Goal: Task Accomplishment & Management: Complete application form

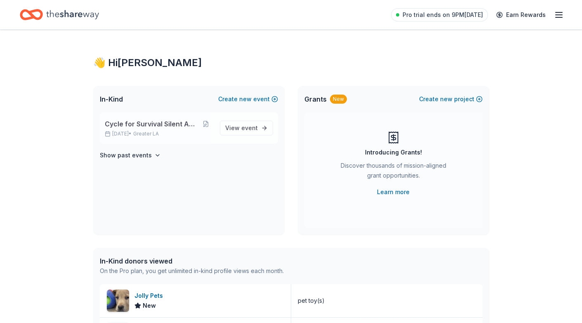
click at [163, 126] on span "Cycle for Survival Silent Auction" at bounding box center [152, 124] width 94 height 10
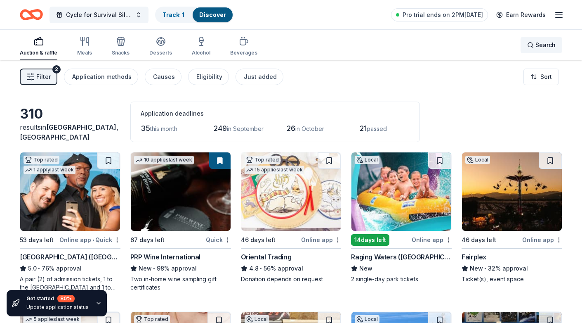
click at [537, 44] on span "Search" at bounding box center [546, 45] width 20 height 10
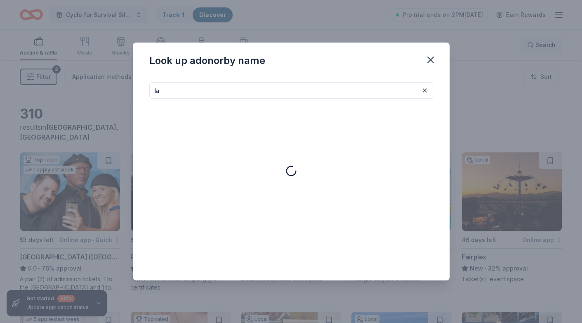
type input "l"
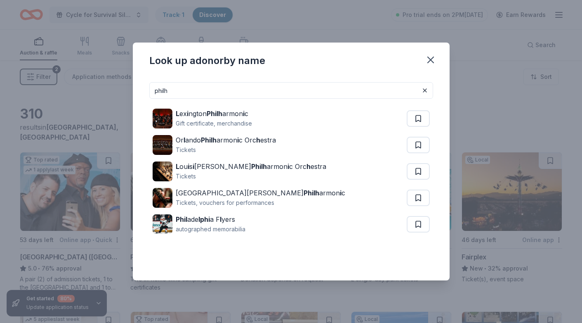
type input "Phil"
drag, startPoint x: 575, startPoint y: 45, endPoint x: 432, endPoint y: 59, distance: 144.0
click at [432, 59] on icon "button" at bounding box center [431, 60] width 6 height 6
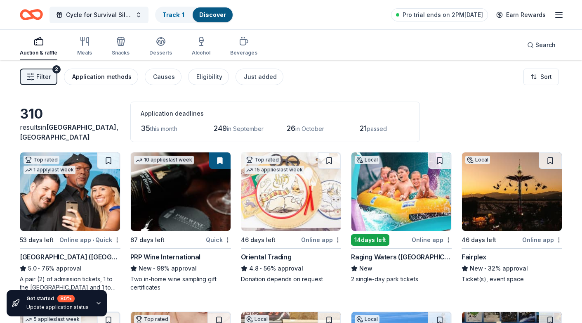
click at [90, 76] on div "Application methods" at bounding box center [101, 77] width 59 height 10
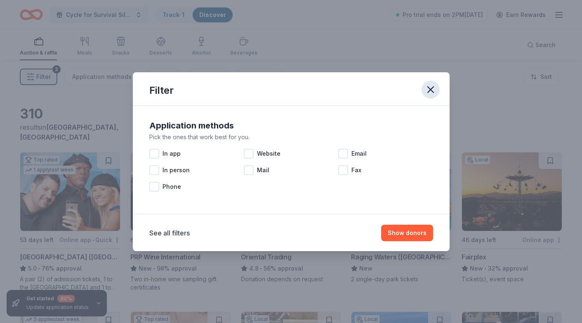
click at [427, 89] on icon "button" at bounding box center [431, 90] width 12 height 12
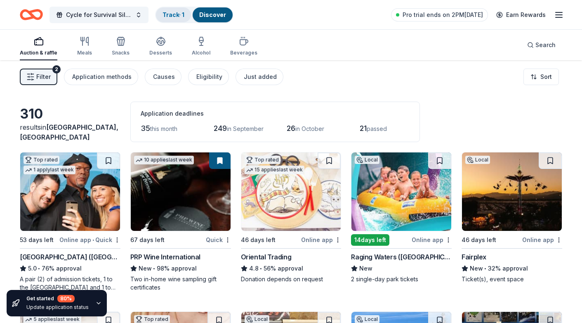
click at [182, 19] on div "Track · 1" at bounding box center [173, 14] width 35 height 15
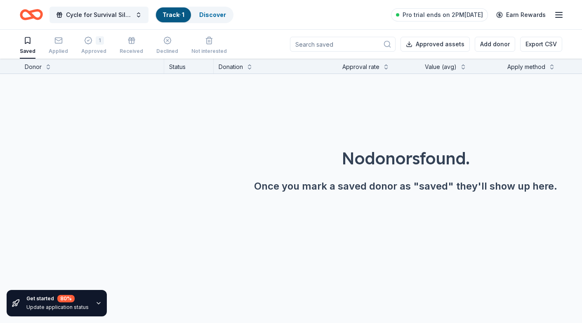
click at [179, 14] on link "Track · 1" at bounding box center [174, 14] width 22 height 7
click at [58, 43] on rect "button" at bounding box center [58, 40] width 7 height 5
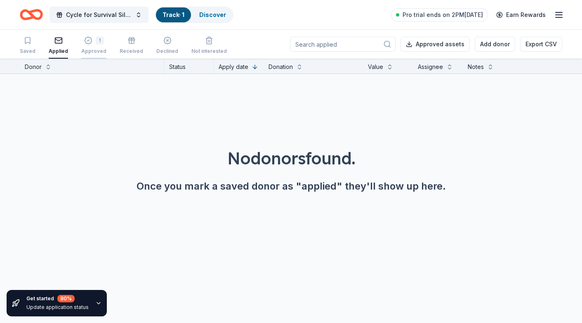
click at [97, 48] on div "Approved" at bounding box center [93, 51] width 25 height 7
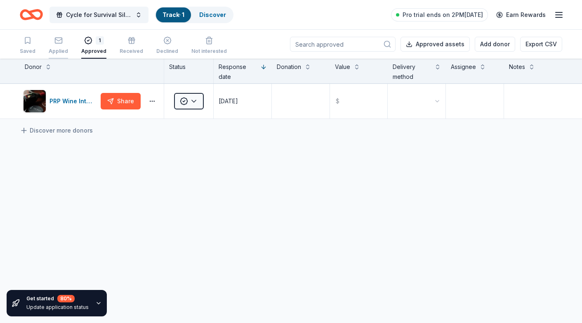
click at [56, 50] on div "Applied" at bounding box center [58, 51] width 19 height 7
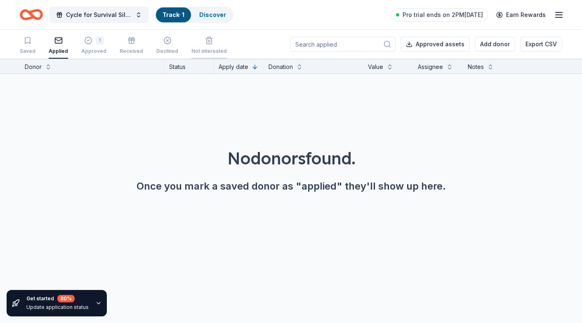
click at [206, 41] on icon "button" at bounding box center [209, 40] width 8 height 8
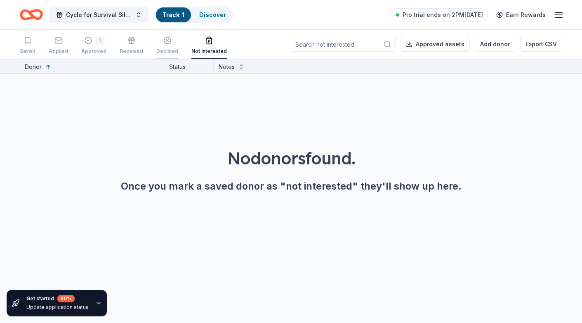
click at [163, 41] on icon "button" at bounding box center [167, 40] width 8 height 8
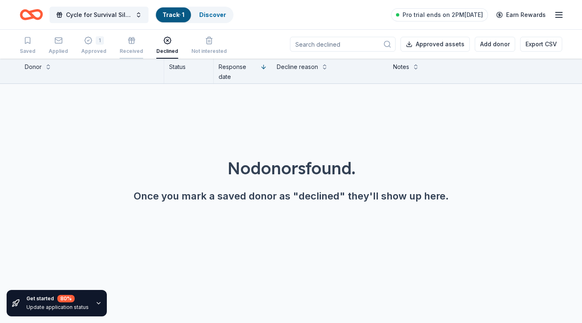
click at [128, 50] on div "Received" at bounding box center [132, 51] width 24 height 7
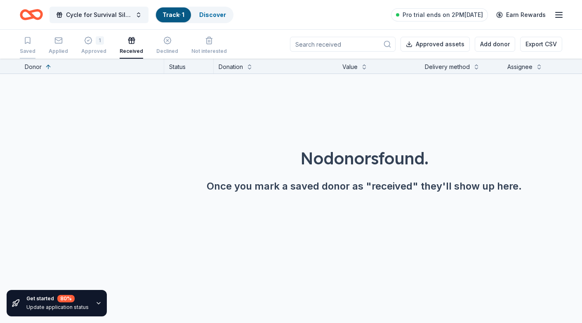
click at [26, 43] on icon "button" at bounding box center [27, 41] width 5 height 6
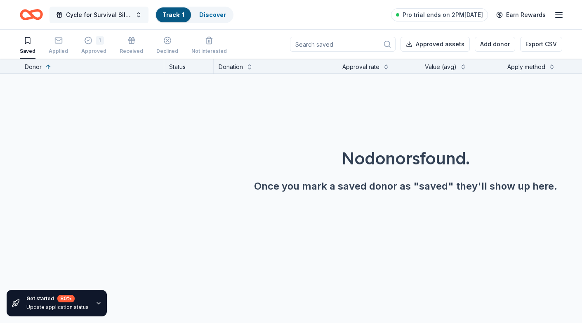
click at [99, 14] on span "Cycle for Survival Silent Auction" at bounding box center [99, 15] width 66 height 10
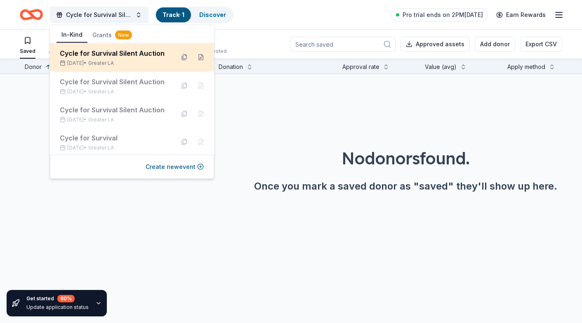
click at [93, 58] on div "Cycle for Survival Silent Auction Oct 25, 2025 • Greater LA" at bounding box center [114, 57] width 108 height 18
click at [80, 59] on div "Cycle for Survival Silent Auction Oct 25, 2025 • Greater LA" at bounding box center [114, 57] width 108 height 18
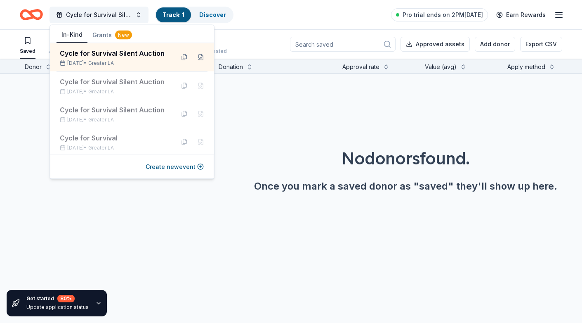
click at [203, 201] on div "No donors found. Once you mark a saved donor as "saved" they'll show up here." at bounding box center [406, 146] width 582 height 145
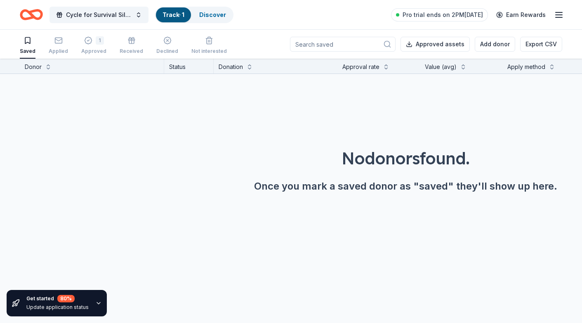
click at [36, 67] on div "Donor" at bounding box center [33, 67] width 17 height 10
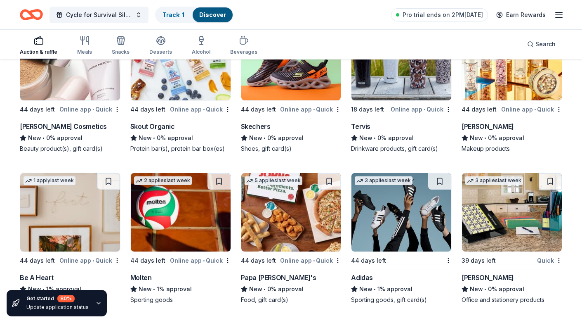
scroll to position [9572, 0]
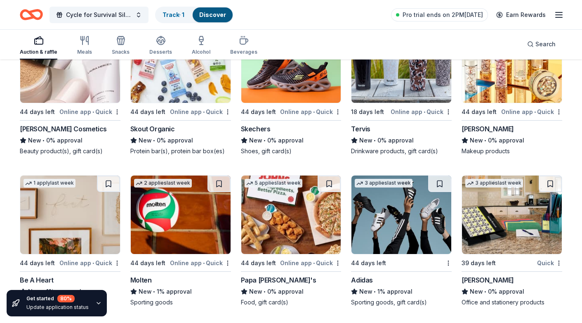
drag, startPoint x: 279, startPoint y: 173, endPoint x: 300, endPoint y: -37, distance: 210.8
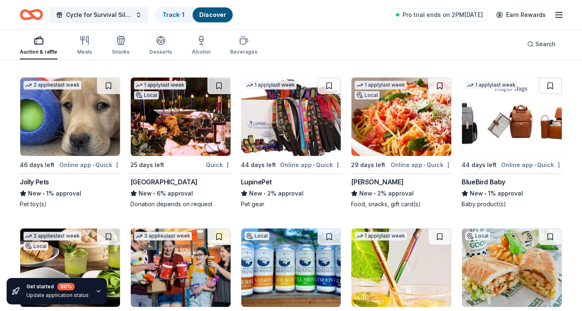
scroll to position [8755, 0]
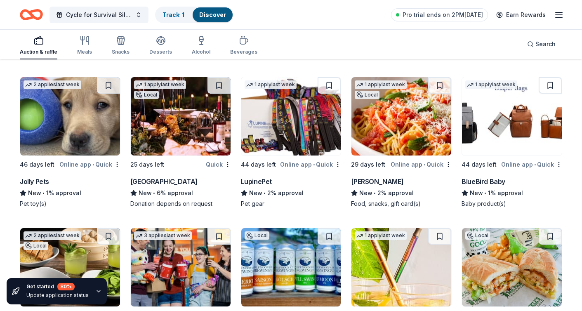
click at [191, 134] on img at bounding box center [181, 116] width 100 height 78
click at [85, 48] on div "Meals" at bounding box center [84, 45] width 15 height 20
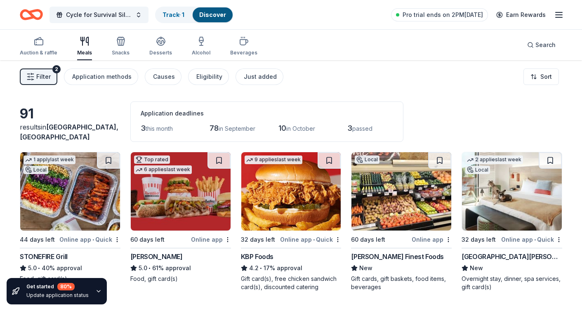
click at [48, 80] on span "Filter" at bounding box center [43, 77] width 14 height 10
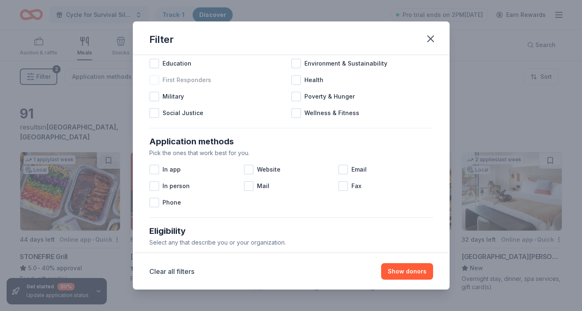
scroll to position [73, 0]
click at [247, 189] on div at bounding box center [249, 185] width 10 height 10
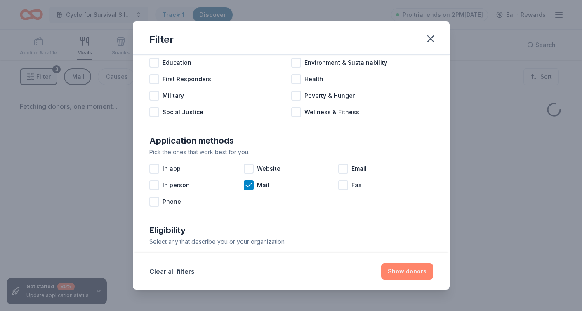
click at [425, 270] on button "Show donors" at bounding box center [407, 271] width 52 height 17
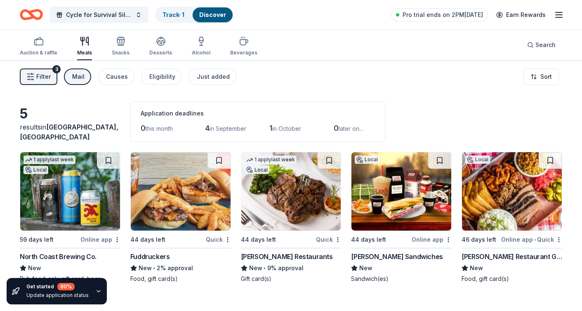
click at [41, 79] on span "Filter" at bounding box center [43, 77] width 14 height 10
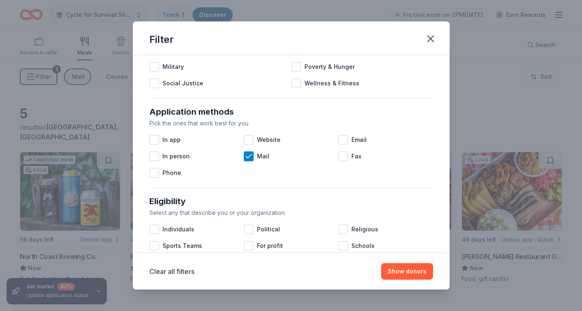
scroll to position [103, 0]
click at [246, 159] on icon at bounding box center [249, 155] width 8 height 8
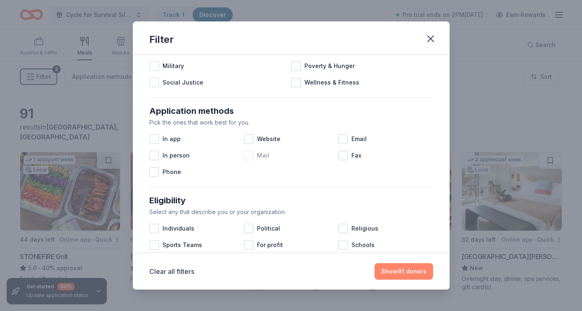
click at [403, 271] on button "Show 91 donors" at bounding box center [404, 271] width 59 height 17
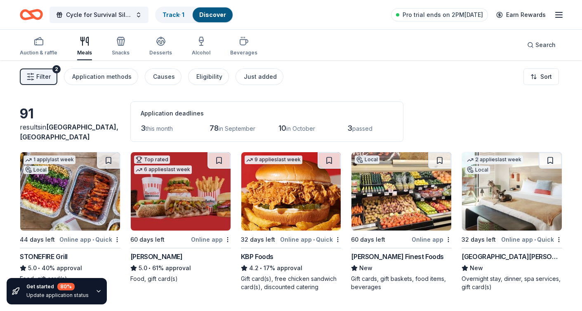
click at [52, 173] on div "1 apply last week Local" at bounding box center [49, 164] width 59 height 24
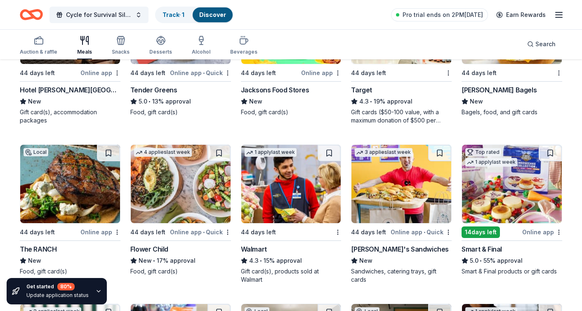
scroll to position [675, 0]
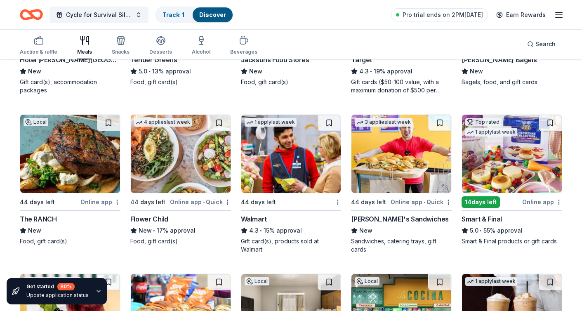
click at [114, 150] on img at bounding box center [70, 154] width 100 height 78
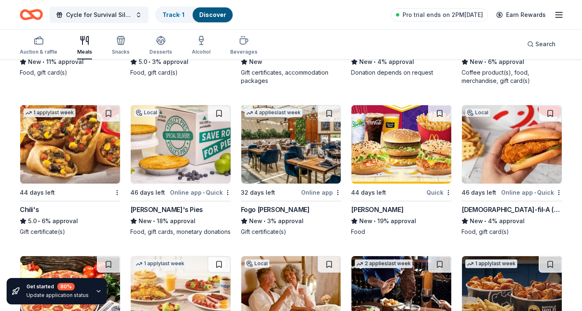
scroll to position [1016, 0]
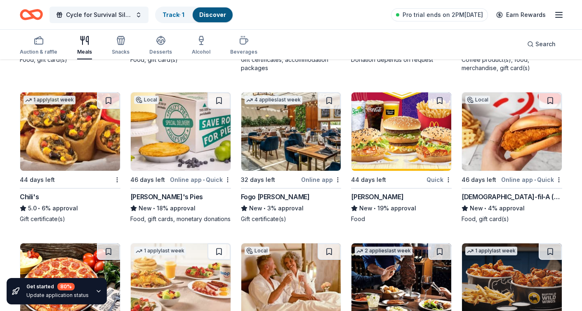
click at [56, 152] on img at bounding box center [70, 131] width 100 height 78
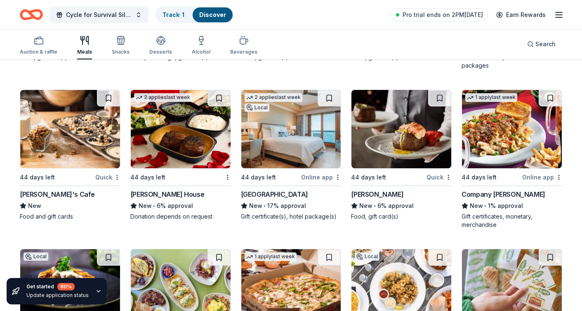
scroll to position [1639, 0]
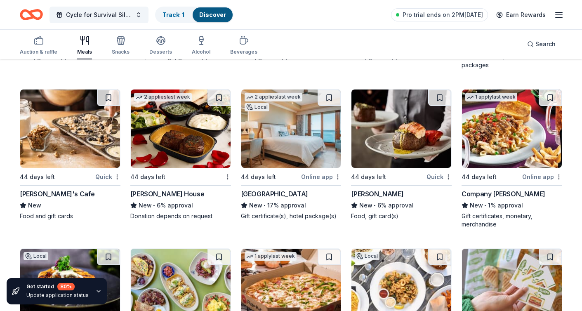
click at [72, 135] on img at bounding box center [70, 129] width 100 height 78
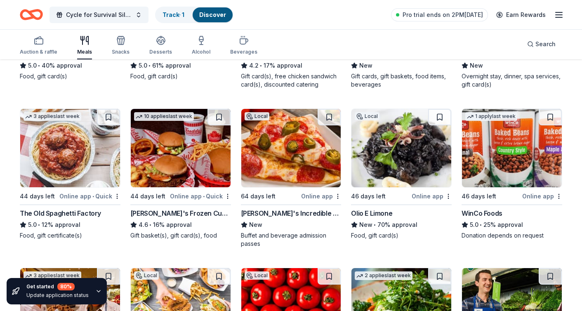
scroll to position [90, 0]
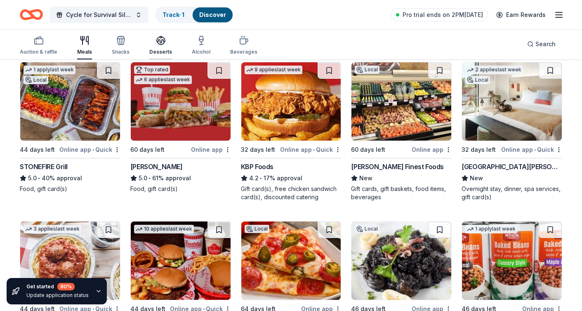
click at [156, 42] on icon "button" at bounding box center [161, 40] width 10 height 10
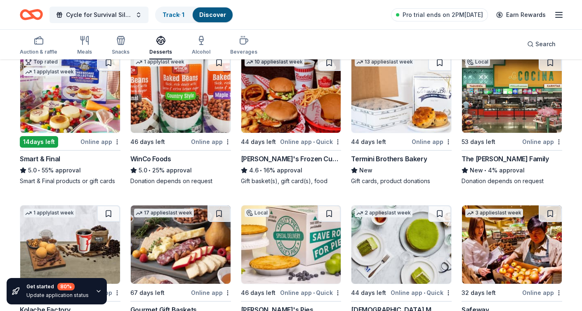
scroll to position [9, 0]
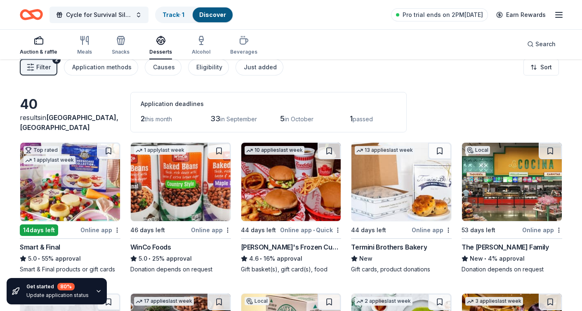
click at [34, 45] on icon "button" at bounding box center [39, 40] width 10 height 10
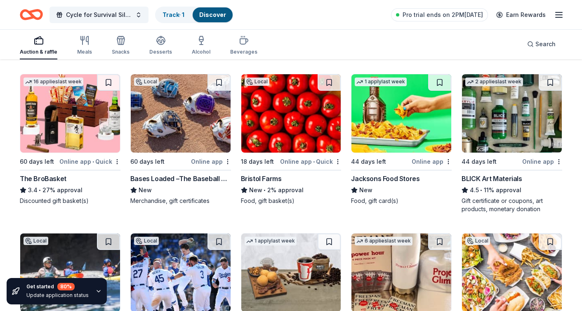
scroll to position [1654, 0]
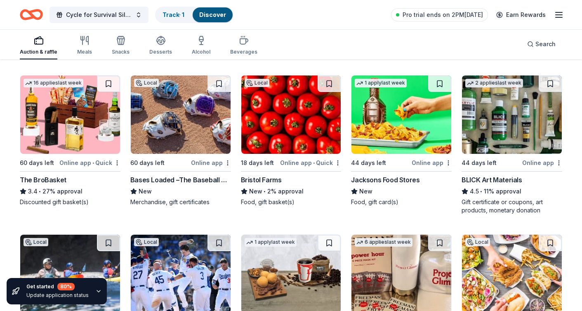
click at [282, 139] on img at bounding box center [291, 115] width 100 height 78
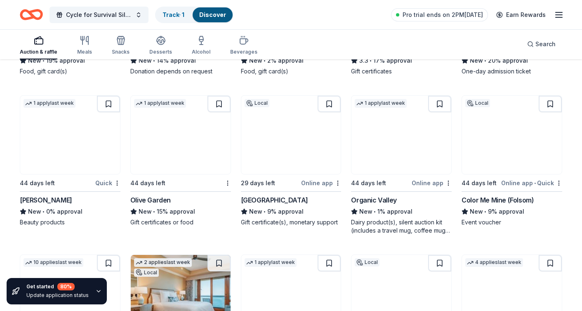
scroll to position [5744, 0]
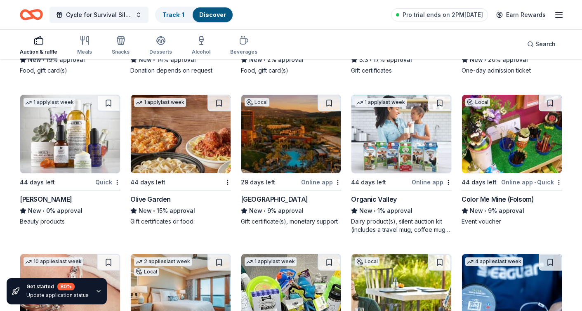
click at [69, 134] on img at bounding box center [70, 134] width 100 height 78
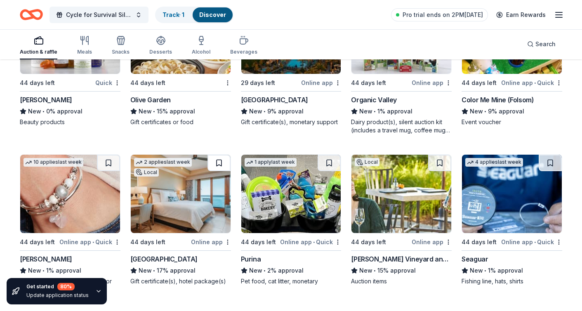
scroll to position [5795, 0]
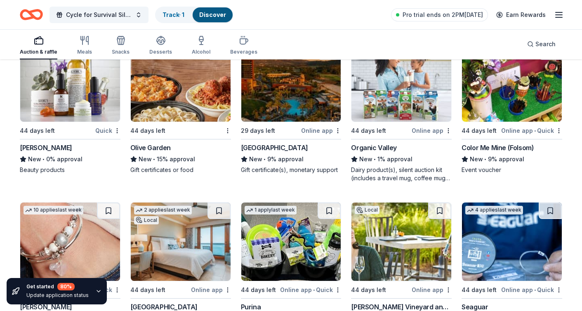
click at [301, 114] on img at bounding box center [291, 82] width 100 height 78
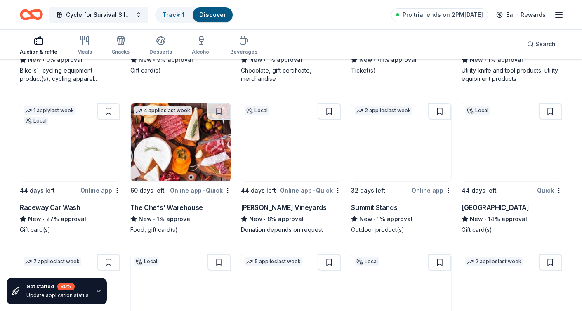
scroll to position [7942, 0]
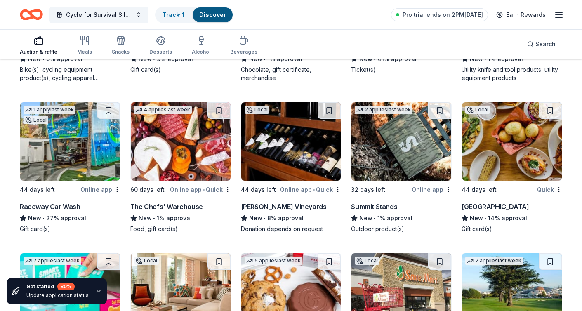
click at [502, 138] on img at bounding box center [512, 141] width 100 height 78
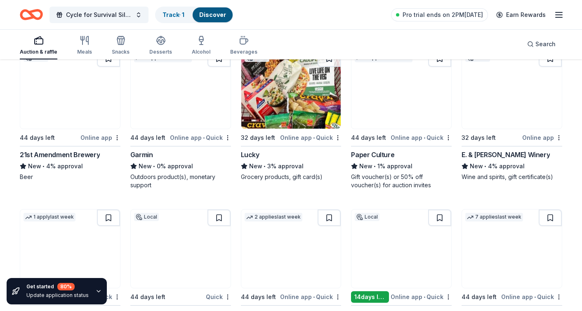
scroll to position [8305, 0]
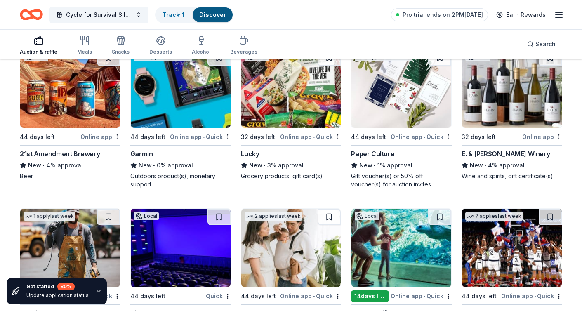
click at [468, 121] on img at bounding box center [512, 89] width 100 height 78
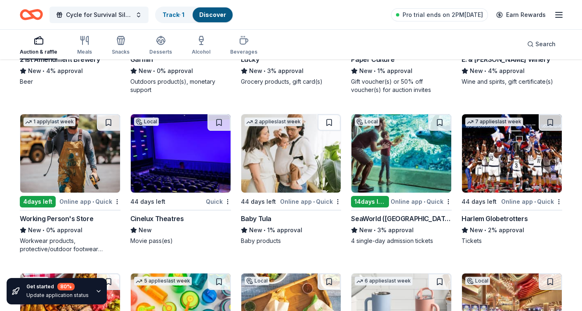
scroll to position [8401, 0]
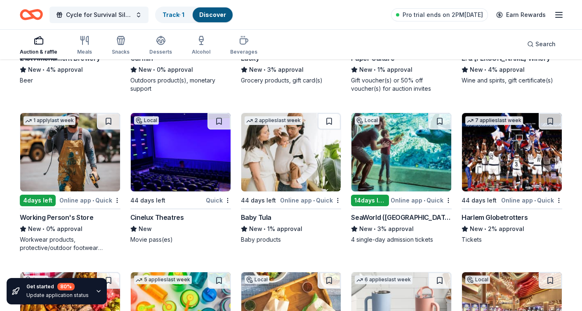
click at [406, 167] on img at bounding box center [402, 152] width 100 height 78
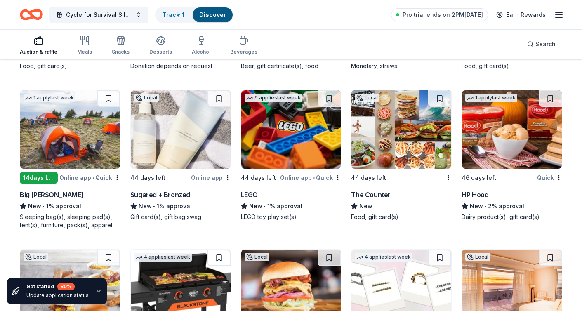
scroll to position [9045, 0]
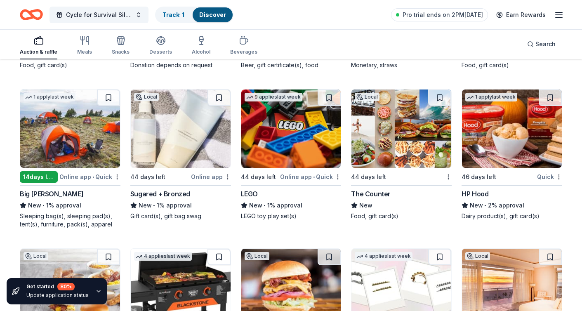
click at [414, 153] on img at bounding box center [402, 129] width 100 height 78
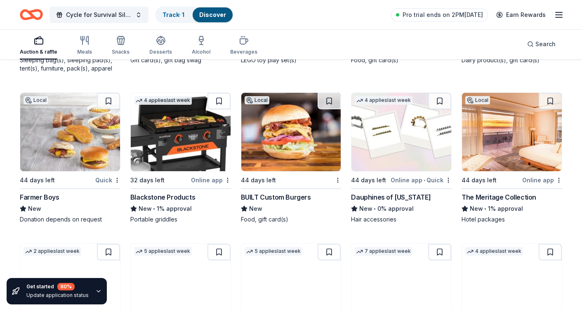
scroll to position [9202, 0]
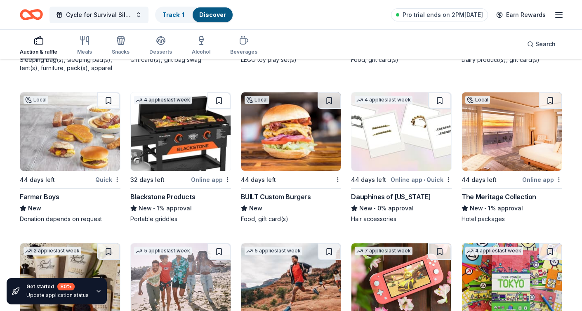
click at [304, 144] on img at bounding box center [291, 131] width 100 height 78
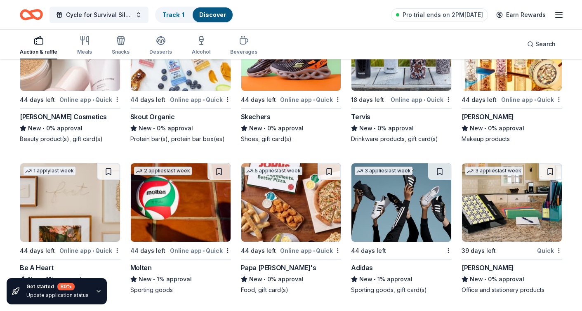
scroll to position [9583, 0]
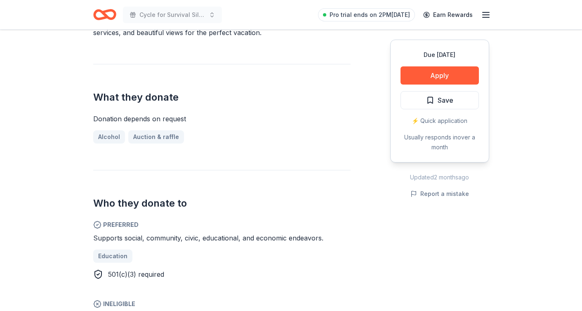
scroll to position [290, 0]
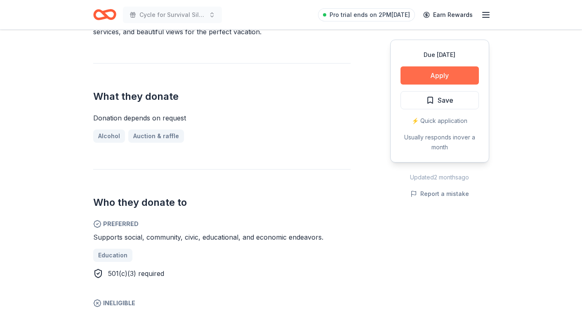
click at [444, 79] on button "Apply" at bounding box center [440, 75] width 78 height 18
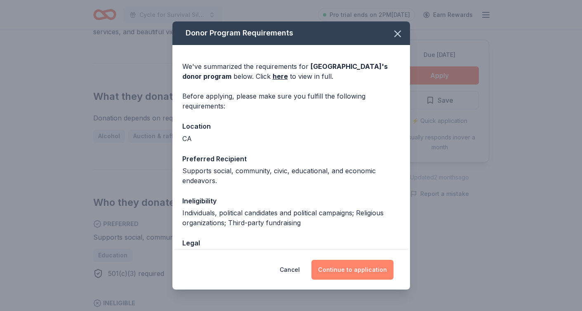
click at [354, 272] on button "Continue to application" at bounding box center [353, 270] width 82 height 20
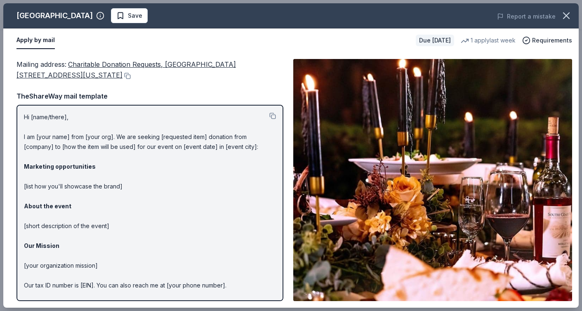
scroll to position [0, 0]
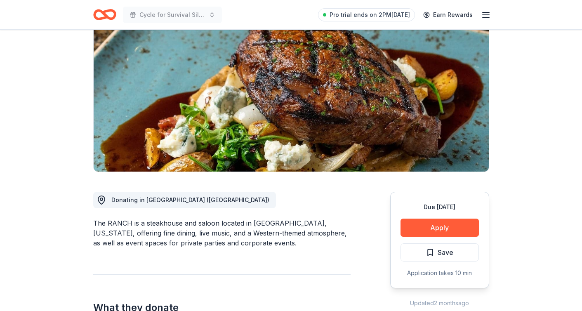
scroll to position [79, 0]
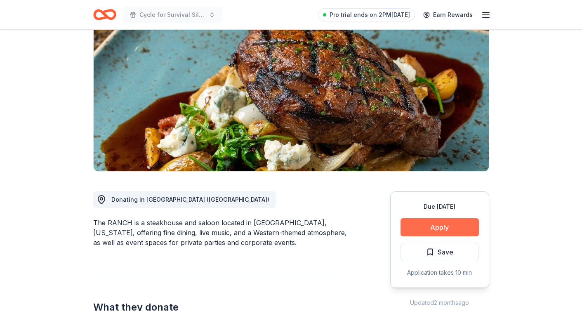
click at [438, 224] on button "Apply" at bounding box center [440, 227] width 78 height 18
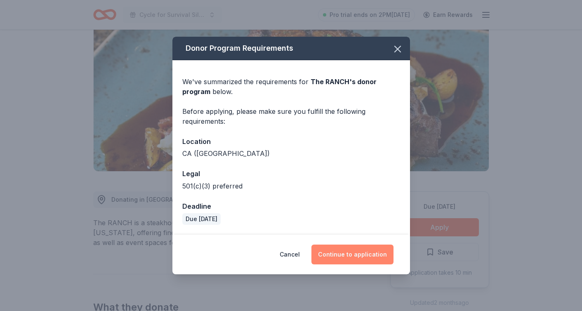
click at [338, 252] on button "Continue to application" at bounding box center [353, 255] width 82 height 20
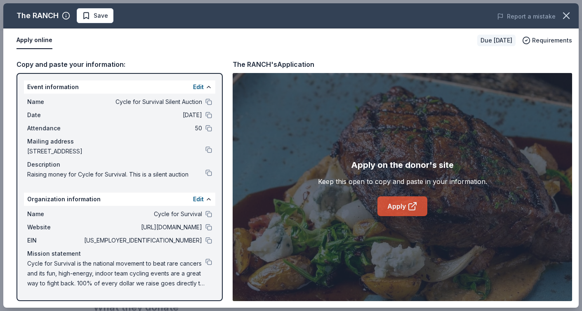
click at [401, 209] on link "Apply" at bounding box center [403, 206] width 50 height 20
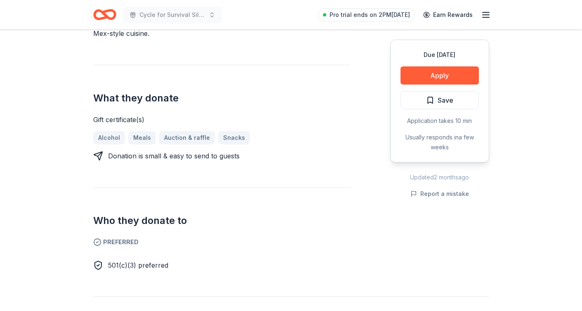
scroll to position [280, 0]
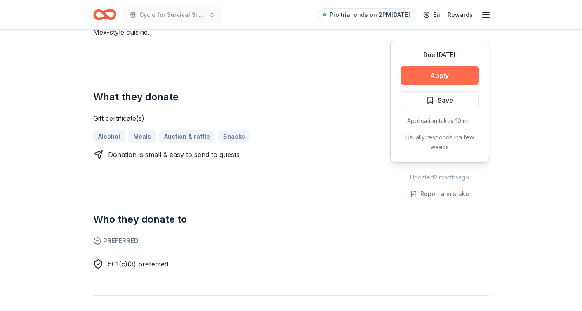
click at [437, 80] on button "Apply" at bounding box center [440, 75] width 78 height 18
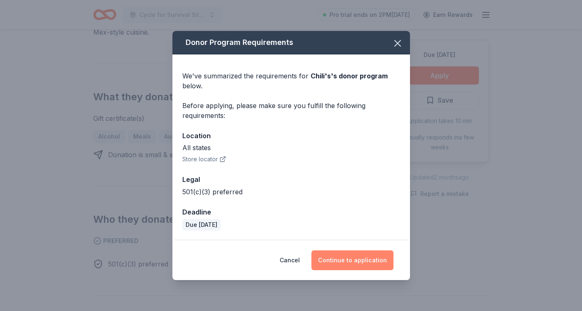
click at [337, 259] on button "Continue to application" at bounding box center [353, 261] width 82 height 20
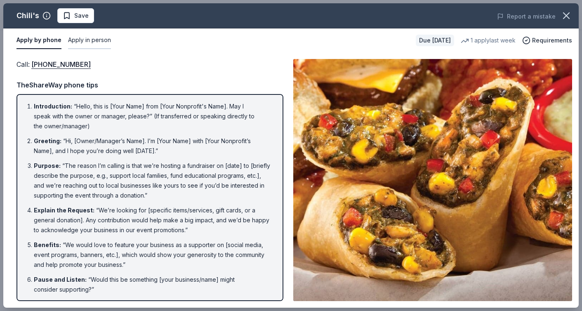
click at [86, 38] on button "Apply in person" at bounding box center [89, 40] width 43 height 17
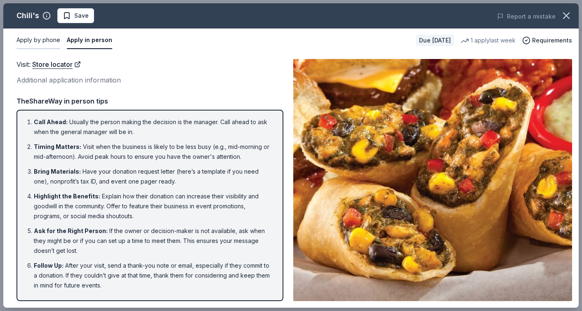
click at [46, 37] on button "Apply by phone" at bounding box center [39, 40] width 44 height 17
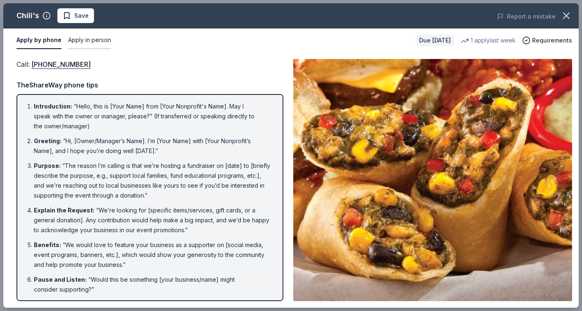
click at [100, 40] on button "Apply in person" at bounding box center [89, 40] width 43 height 17
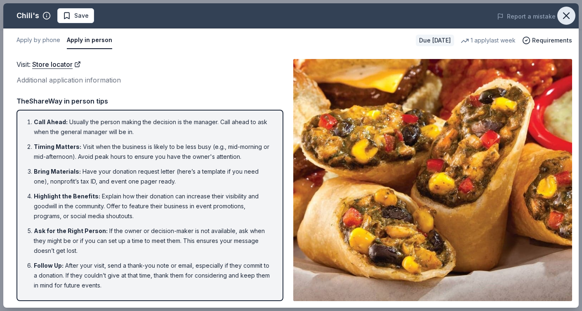
click at [568, 17] on icon "button" at bounding box center [567, 16] width 12 height 12
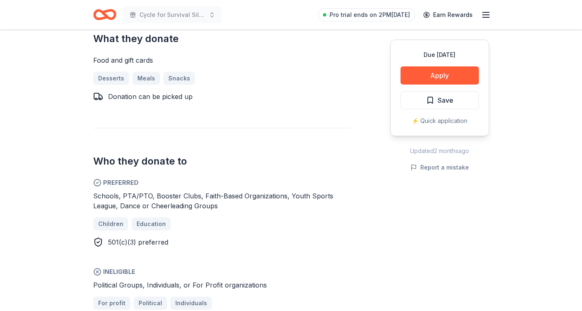
scroll to position [393, 0]
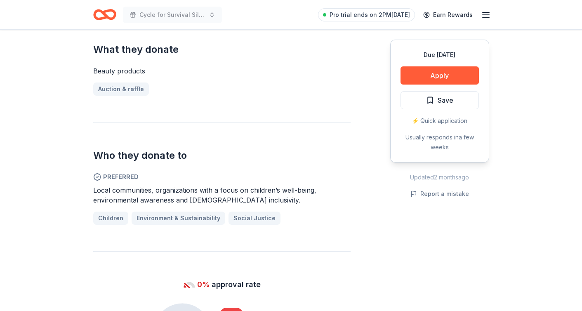
scroll to position [378, 0]
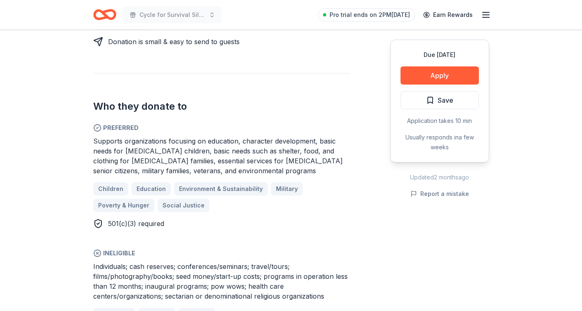
scroll to position [433, 0]
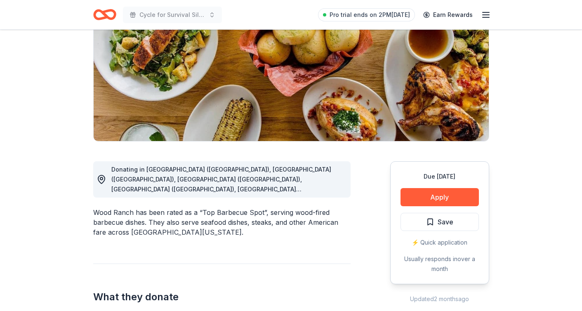
scroll to position [110, 0]
click at [445, 199] on button "Apply" at bounding box center [440, 197] width 78 height 18
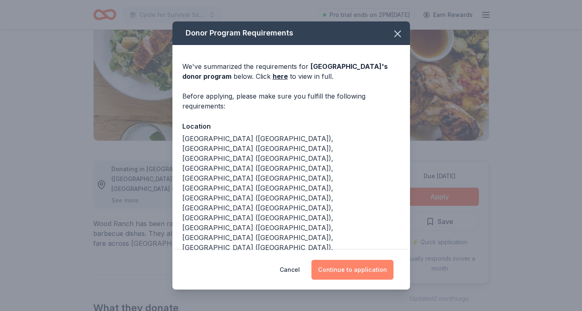
click at [355, 265] on button "Continue to application" at bounding box center [353, 270] width 82 height 20
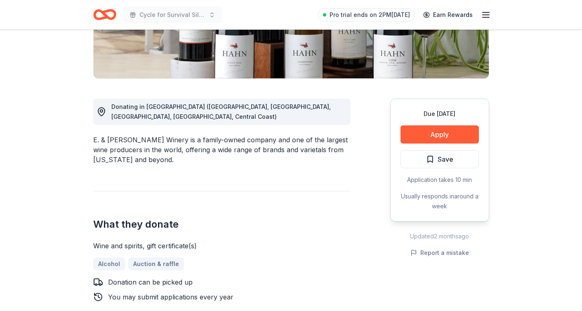
scroll to position [172, 0]
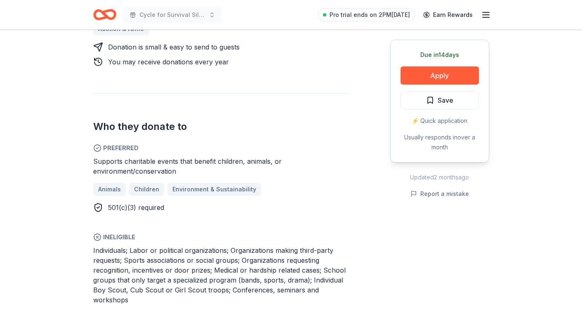
scroll to position [403, 0]
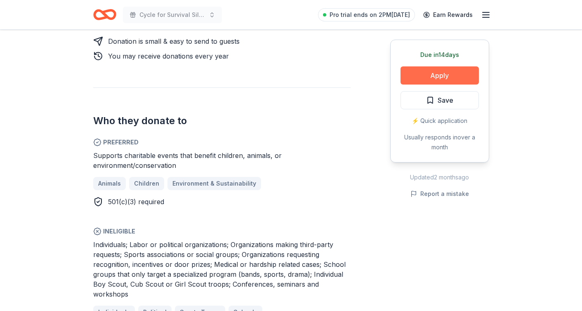
click at [428, 66] on button "Apply" at bounding box center [440, 75] width 78 height 18
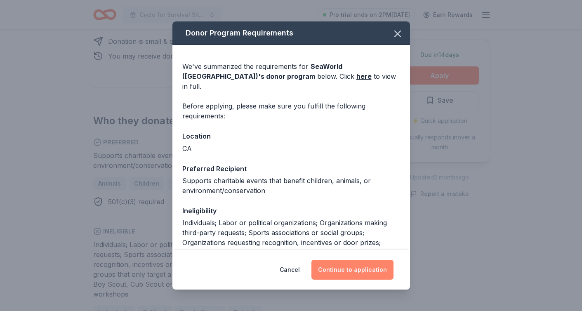
click at [340, 270] on button "Continue to application" at bounding box center [353, 270] width 82 height 20
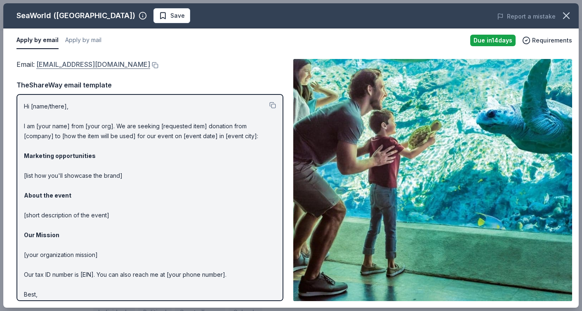
click at [45, 64] on link "SWC-CommunityRelations@SeaWorld.com" at bounding box center [93, 64] width 114 height 11
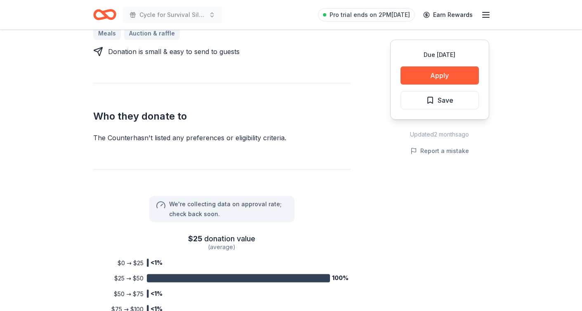
scroll to position [364, 0]
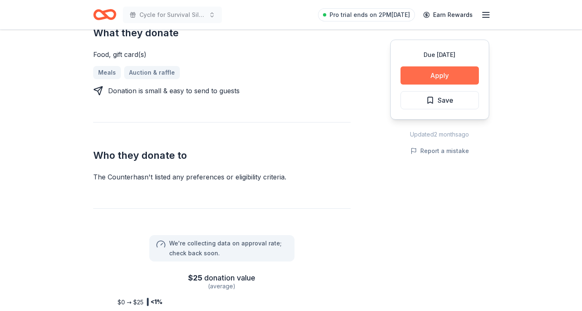
click at [421, 84] on button "Apply" at bounding box center [440, 75] width 78 height 18
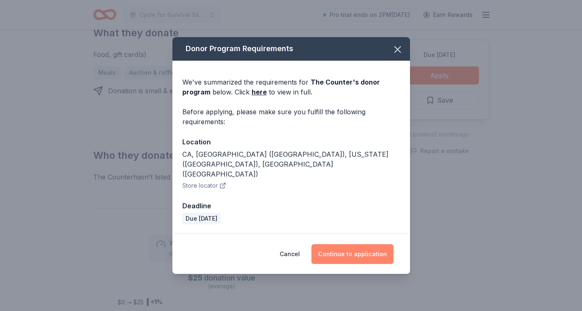
click at [360, 244] on button "Continue to application" at bounding box center [353, 254] width 82 height 20
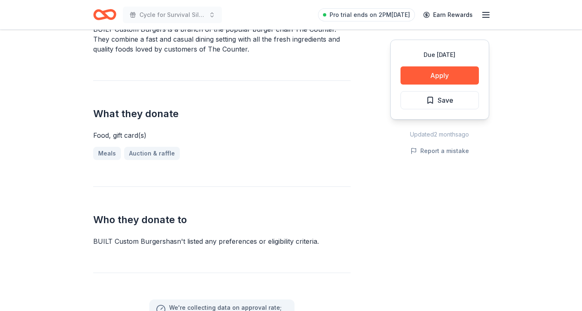
scroll to position [274, 0]
click at [425, 73] on button "Apply" at bounding box center [440, 75] width 78 height 18
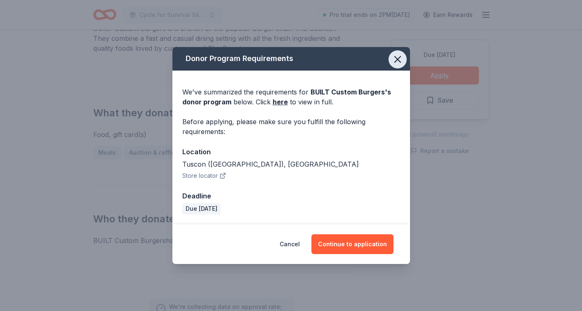
click at [399, 61] on icon "button" at bounding box center [398, 60] width 6 height 6
